Goal: Find contact information

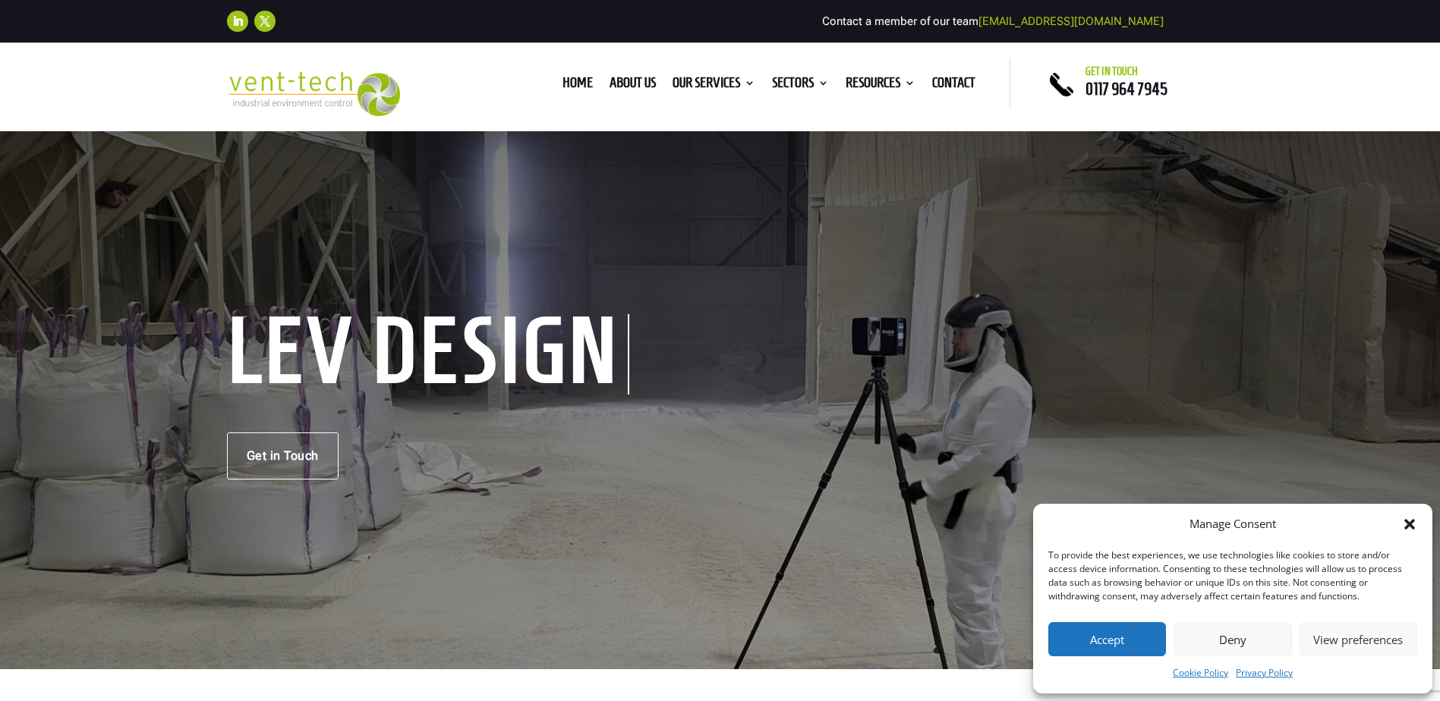
click at [1097, 86] on span "0117 964 7945" at bounding box center [1126, 89] width 82 height 18
click at [1236, 643] on button "Deny" at bounding box center [1232, 639] width 118 height 34
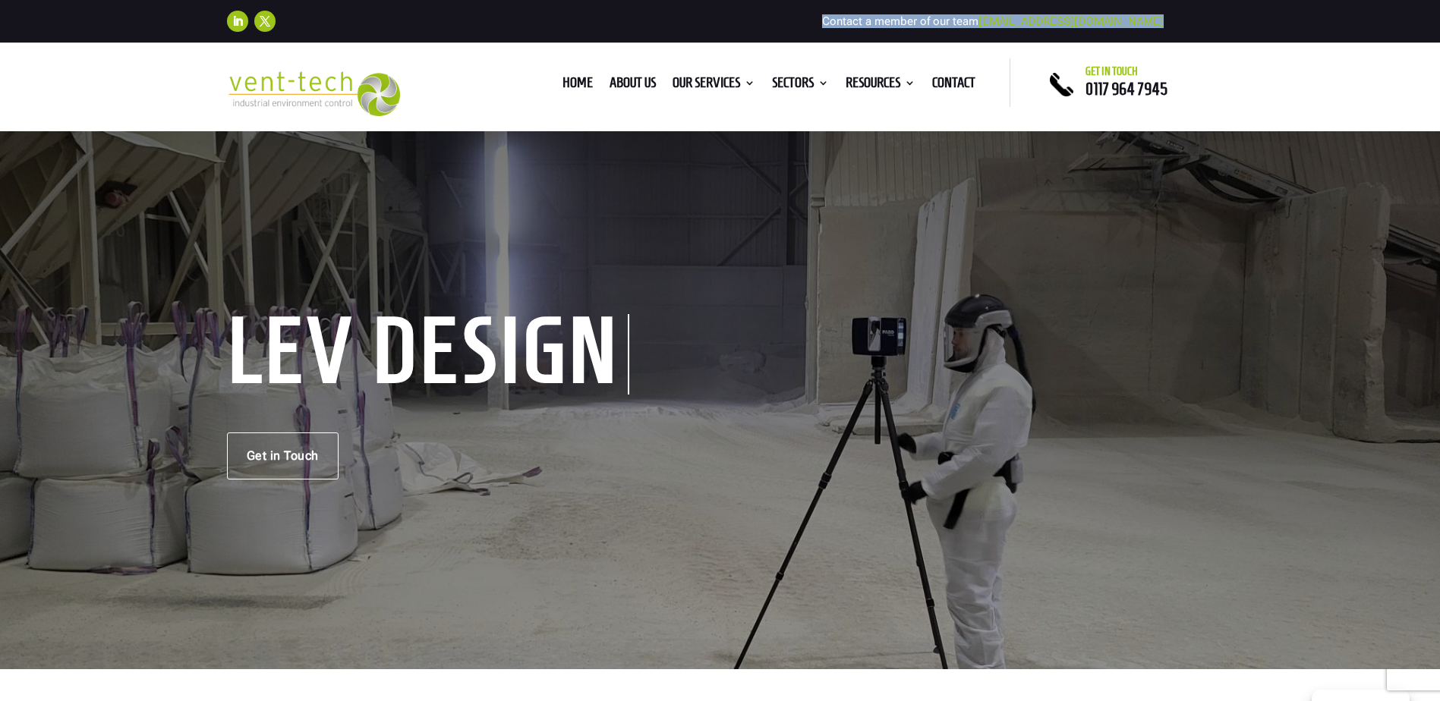
drag, startPoint x: 871, startPoint y: 20, endPoint x: 1170, endPoint y: 22, distance: 299.0
click at [1170, 22] on div "Follow Follow Contact a member of our team enquiries@vent-tech.co.uk" at bounding box center [720, 21] width 987 height 33
copy div "Contact a member of our team enquiries@vent-tech.co.uk"
click at [951, 87] on link "Contact" at bounding box center [953, 85] width 43 height 17
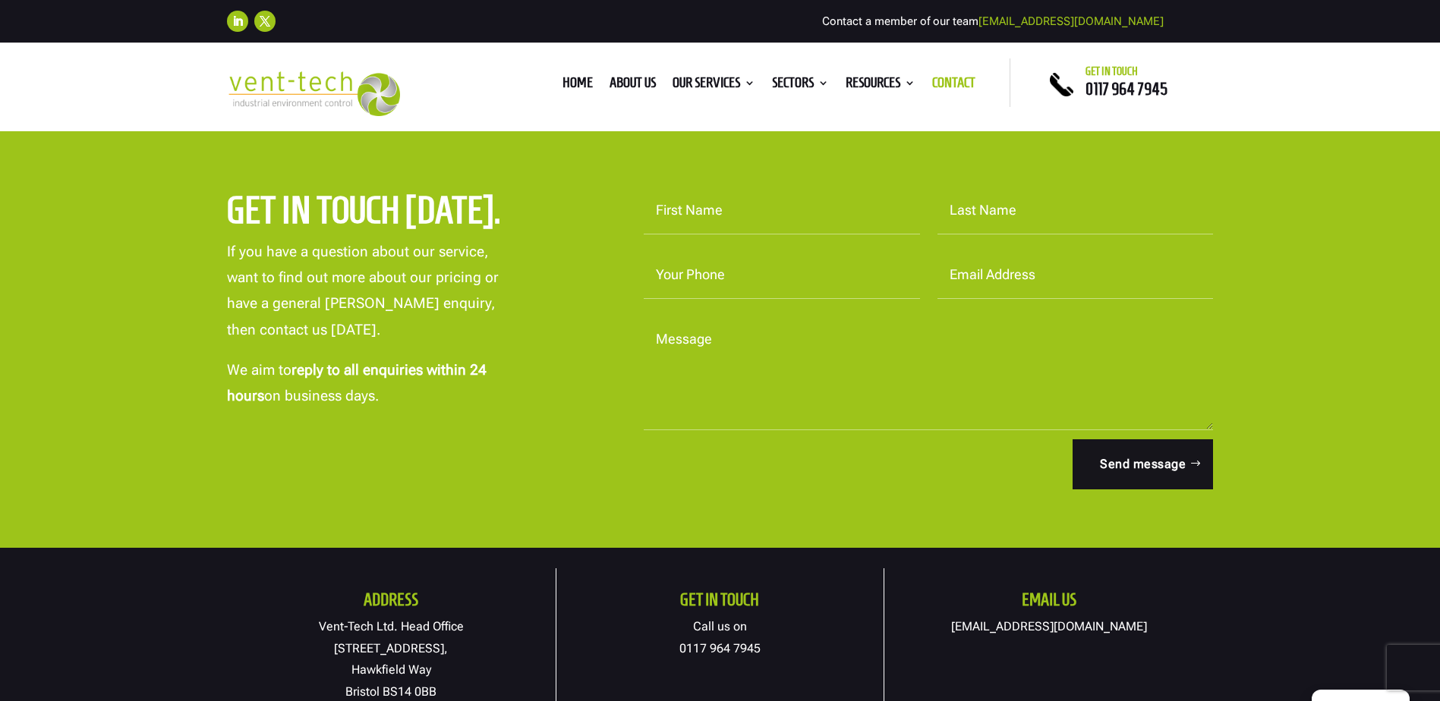
scroll to position [531, 0]
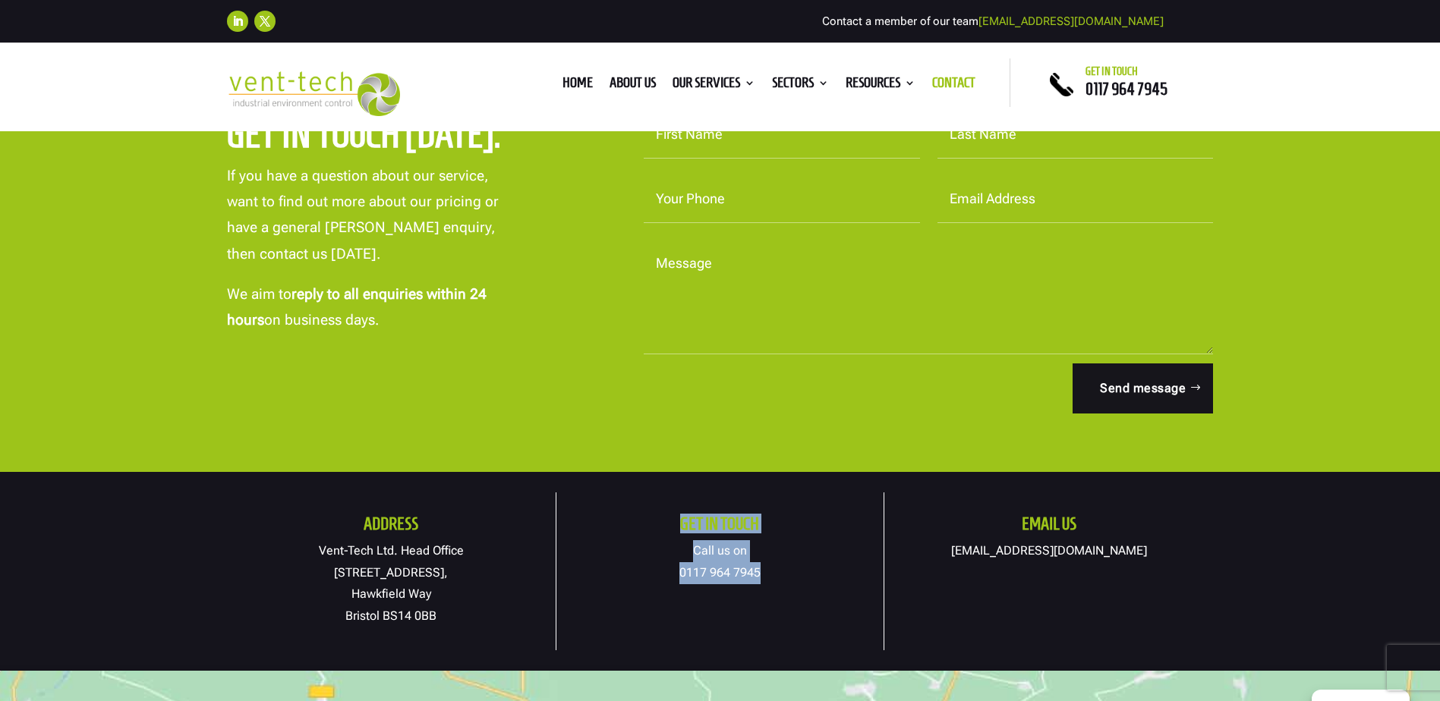
drag, startPoint x: 682, startPoint y: 520, endPoint x: 774, endPoint y: 568, distance: 104.6
click at [774, 568] on div "Get in touch Call us on [PHONE_NUMBER]" at bounding box center [719, 549] width 327 height 69
copy div "Get in touch Call us on [PHONE_NUMBER]"
